Goal: Task Accomplishment & Management: Complete application form

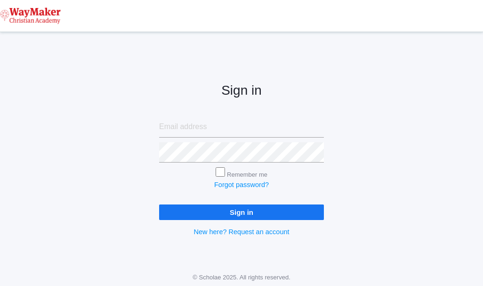
type input "[EMAIL_ADDRESS][DOMAIN_NAME]"
click at [191, 212] on input "Sign in" at bounding box center [241, 212] width 165 height 16
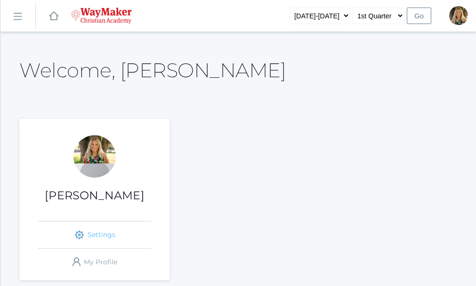
click at [96, 231] on link "icons/ui/navigation/settings Created with Sketch. Settings" at bounding box center [94, 234] width 113 height 27
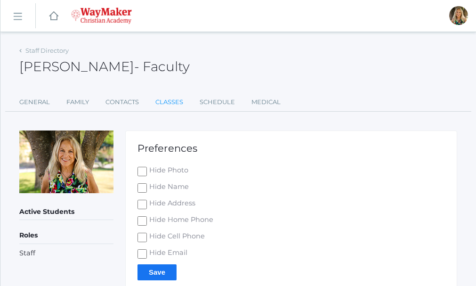
click at [170, 103] on link "Classes" at bounding box center [169, 102] width 28 height 19
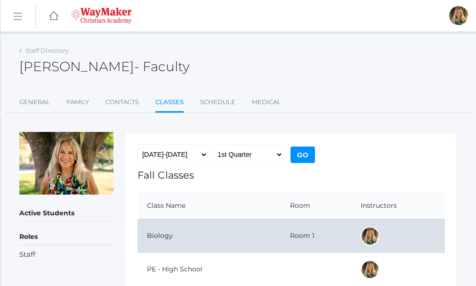
click at [188, 233] on td "Biology" at bounding box center [208, 235] width 143 height 33
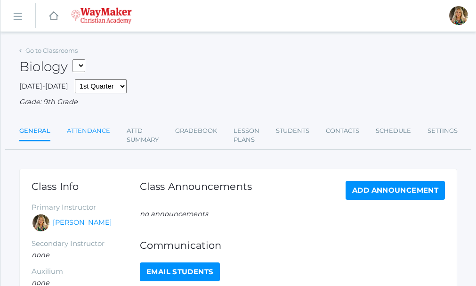
click at [91, 131] on link "Attendance" at bounding box center [88, 130] width 43 height 19
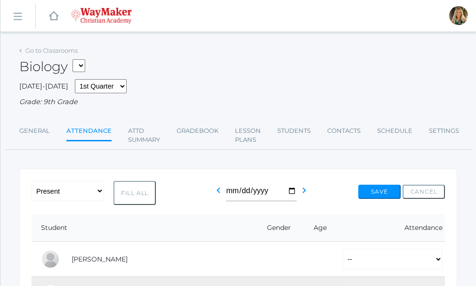
click at [139, 192] on button "Fill All" at bounding box center [134, 193] width 42 height 24
select select "P"
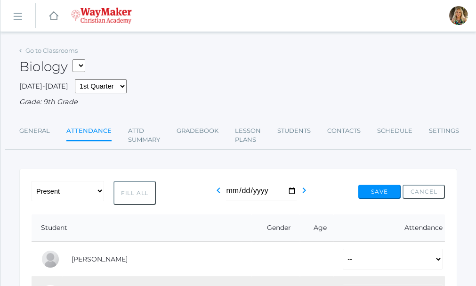
select select "P"
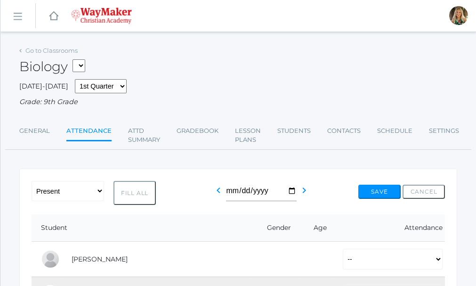
select select "P"
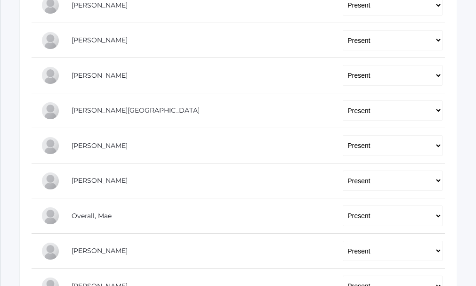
scroll to position [415, 0]
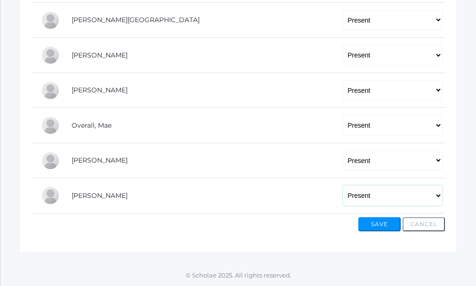
click at [438, 195] on select "-- Present Tardy Excused Tardy Unexcused Absent Excused Absent Unexcused" at bounding box center [392, 195] width 100 height 21
select select "AU"
click at [342, 185] on select "-- Present Tardy Excused Tardy Unexcused Absent Excused Absent Unexcused" at bounding box center [392, 195] width 100 height 21
click at [382, 220] on button "Save" at bounding box center [379, 224] width 42 height 14
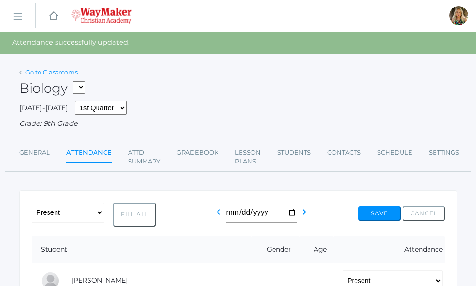
click at [58, 73] on link "Go to Classrooms" at bounding box center [51, 72] width 52 height 8
